Goal: Task Accomplishment & Management: Use online tool/utility

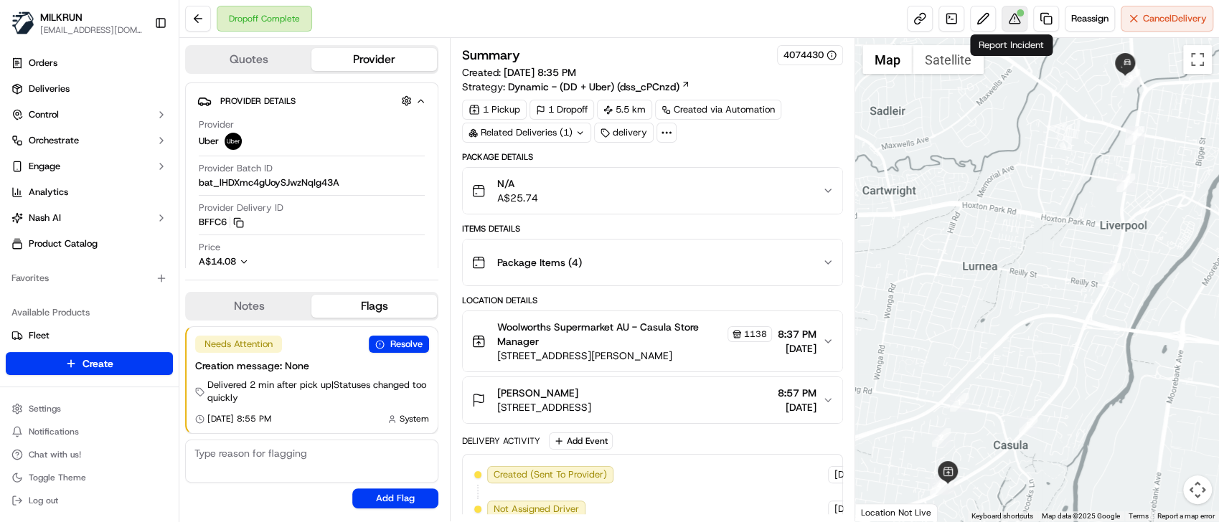
click at [1009, 14] on button at bounding box center [1015, 19] width 26 height 26
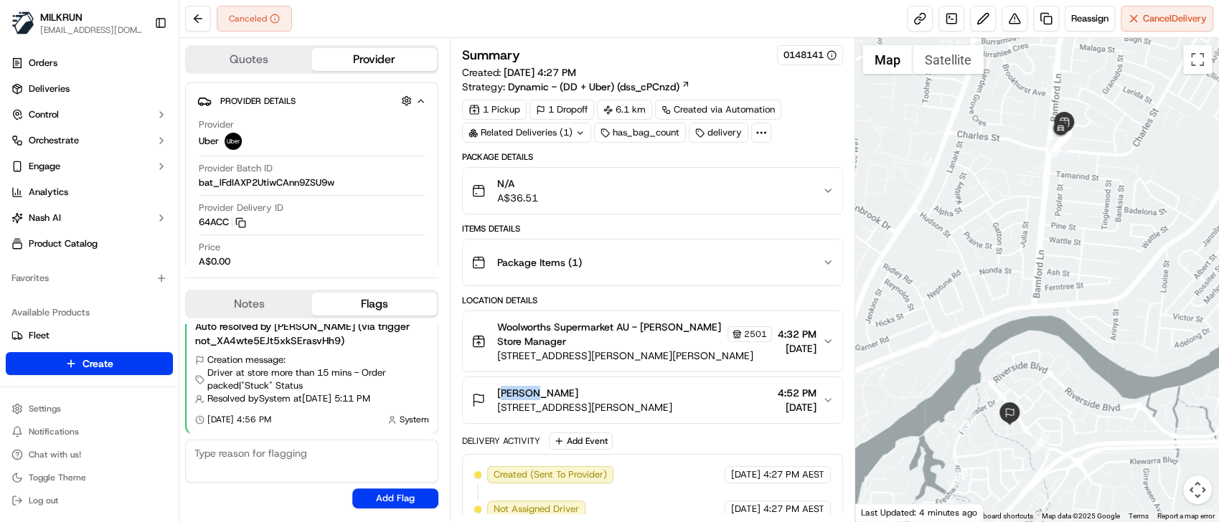
drag, startPoint x: 540, startPoint y: 396, endPoint x: 498, endPoint y: 385, distance: 43.2
click at [498, 386] on div "Mina G" at bounding box center [584, 393] width 175 height 14
copy span "Mina G"
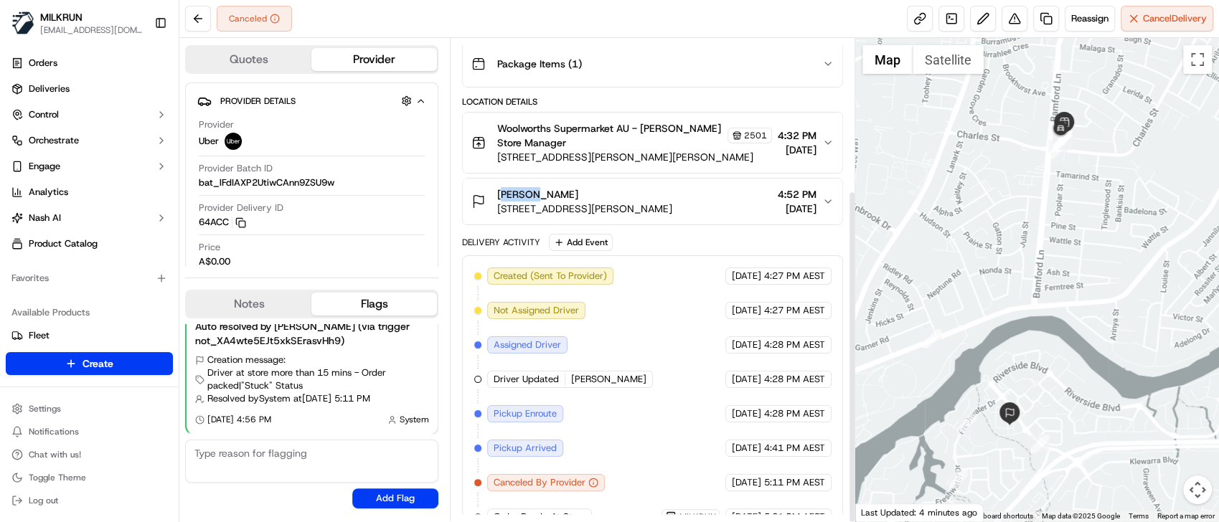
scroll to position [220, 0]
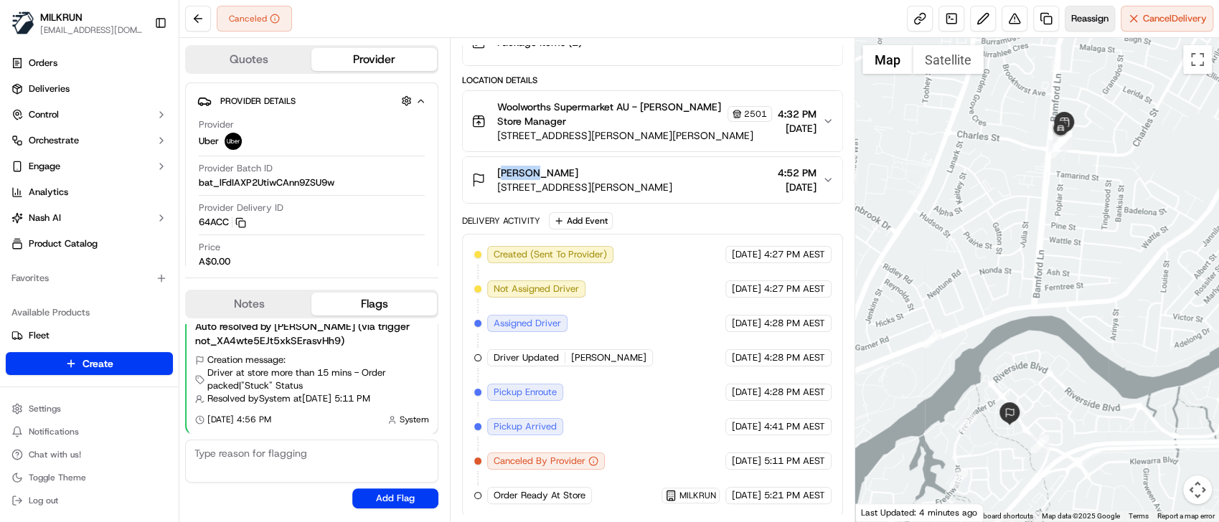
click at [1091, 23] on span "Reassign" at bounding box center [1090, 18] width 37 height 13
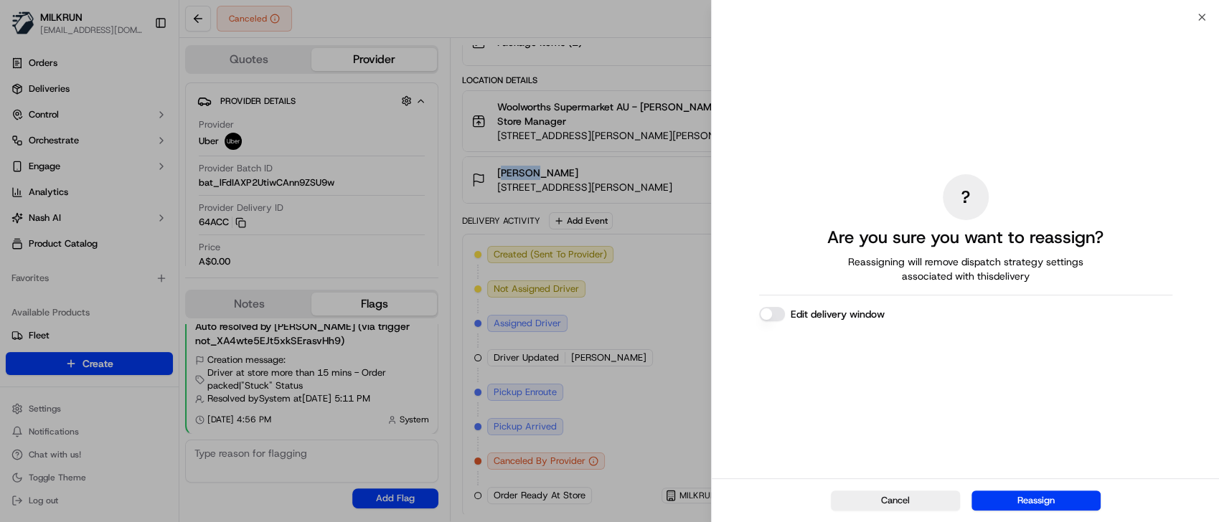
click at [1019, 506] on button "Reassign" at bounding box center [1036, 501] width 129 height 20
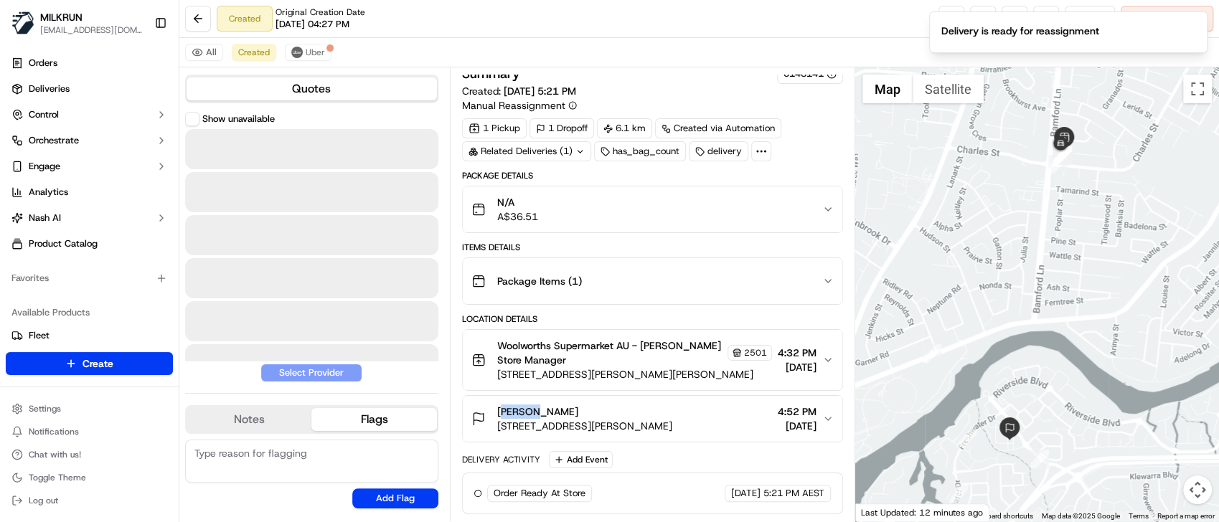
scroll to position [9, 0]
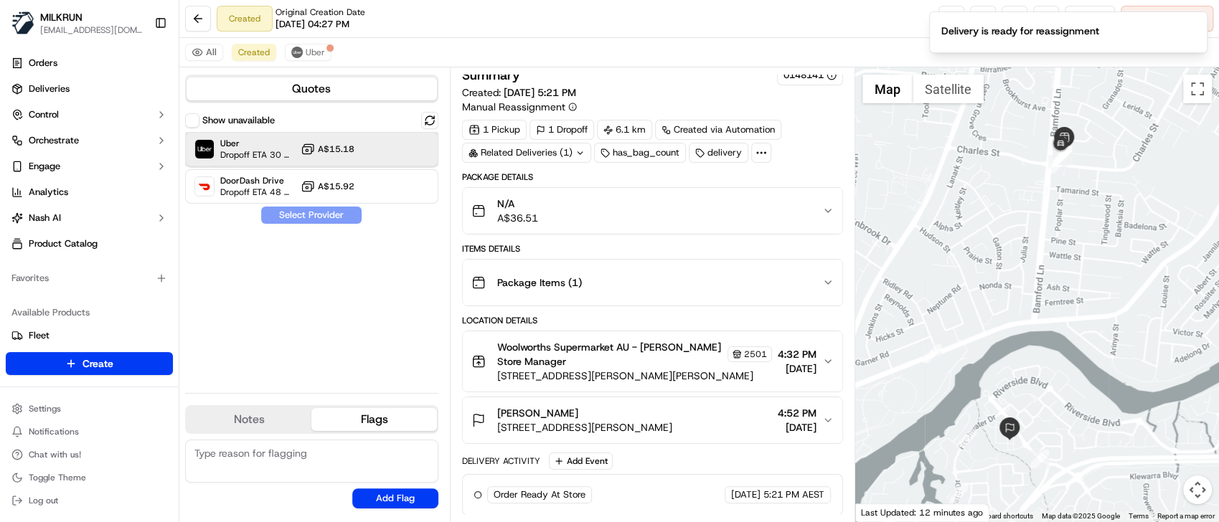
click at [237, 144] on span "Uber" at bounding box center [257, 143] width 75 height 11
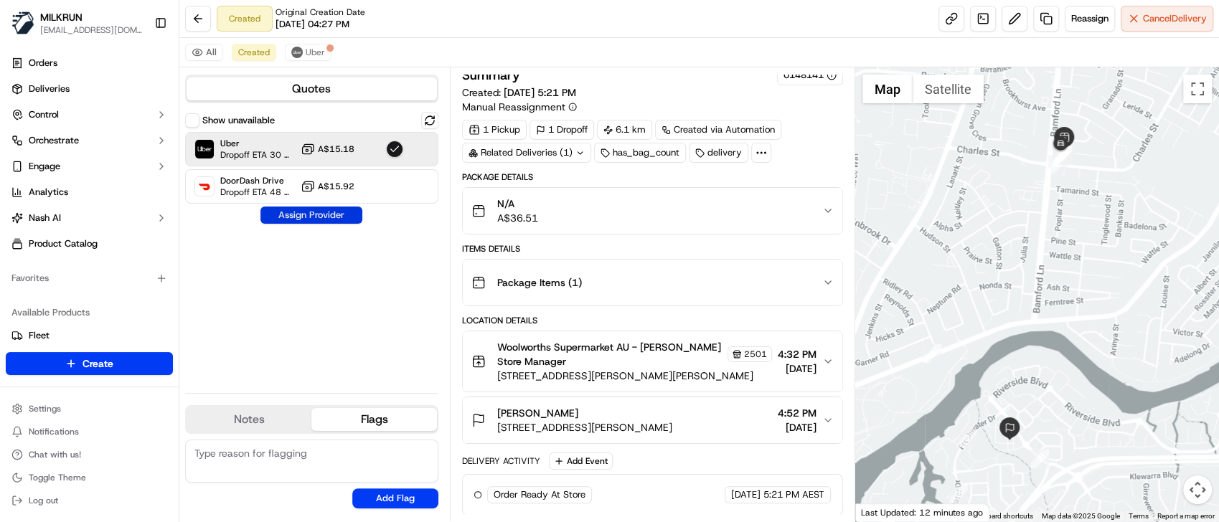
click at [337, 217] on button "Assign Provider" at bounding box center [312, 215] width 102 height 17
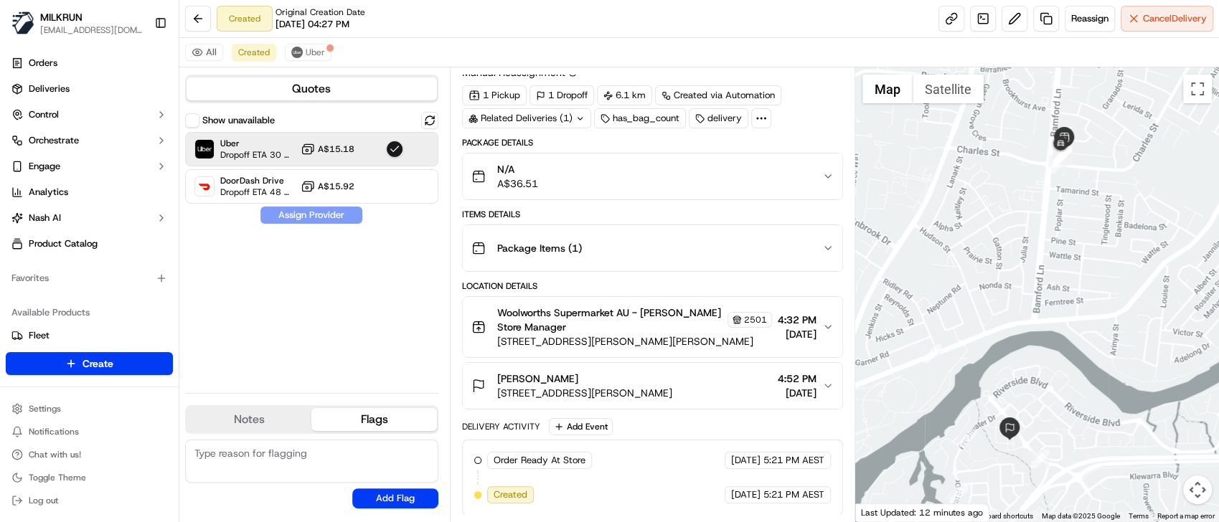
scroll to position [78, 0]
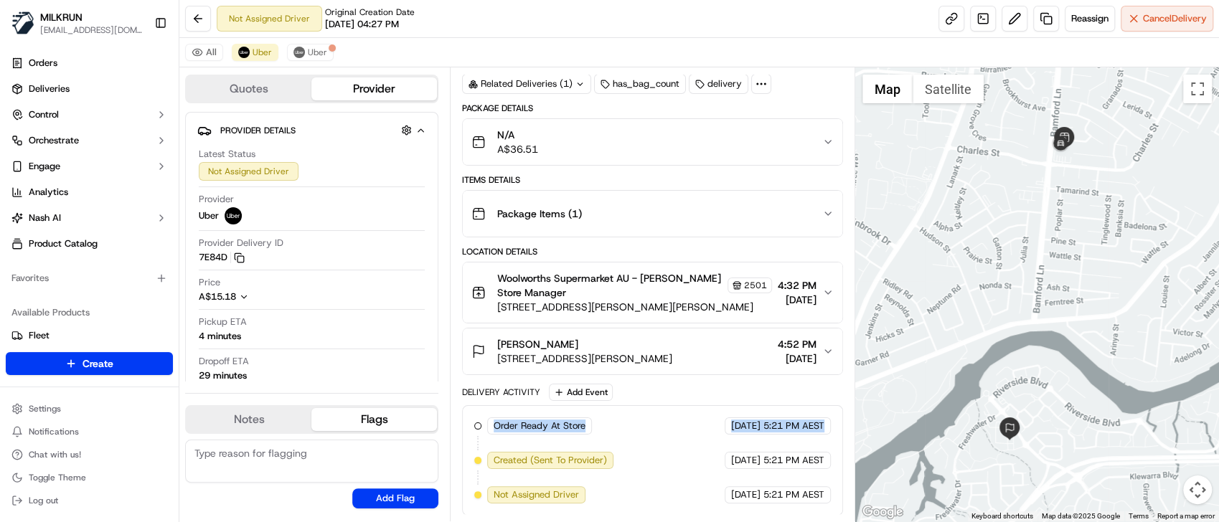
drag, startPoint x: 825, startPoint y: 424, endPoint x: 487, endPoint y: 417, distance: 337.4
click at [487, 418] on div "Order Ready At Store MILKRUN 16/09/2025 5:21 PM AEST Created (Sent To Provider)…" at bounding box center [652, 461] width 357 height 86
copy div "Order Ready At Store MILKRUN 16/09/2025 5:21 PM AEST"
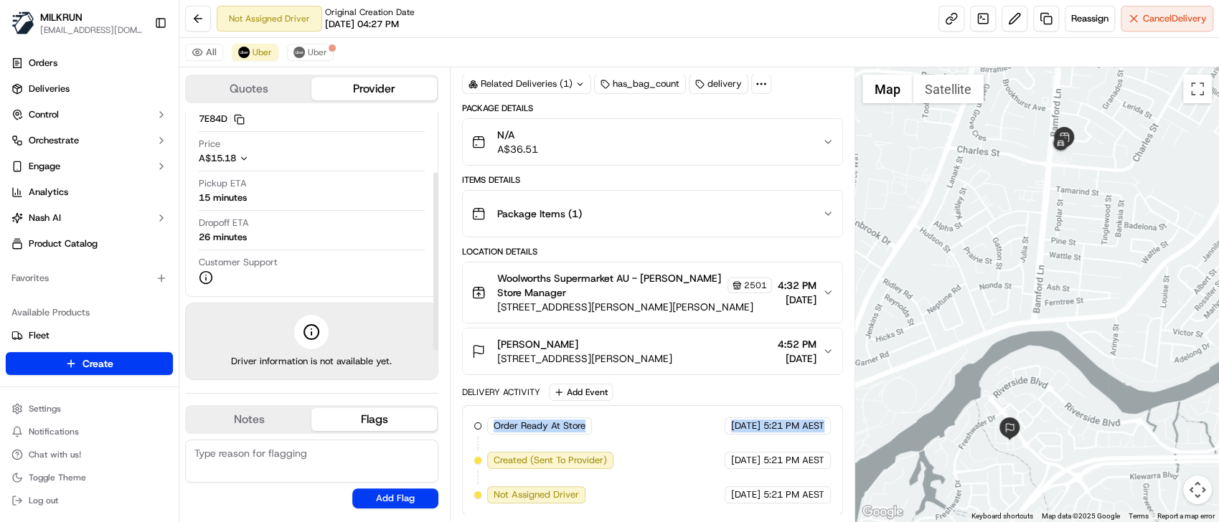
scroll to position [0, 0]
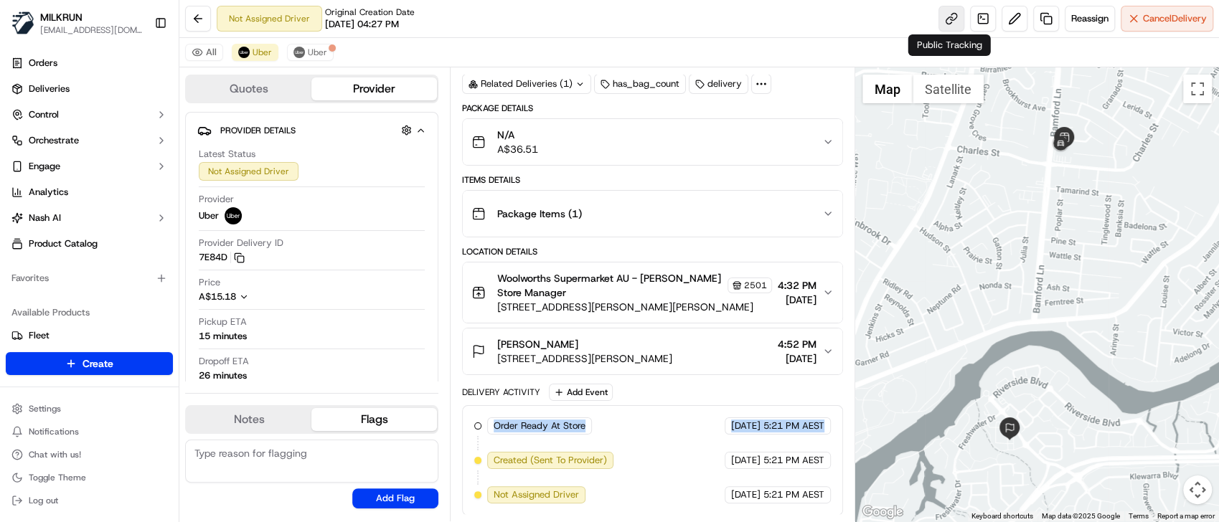
click at [952, 17] on link at bounding box center [952, 19] width 26 height 26
